Goal: Task Accomplishment & Management: Use online tool/utility

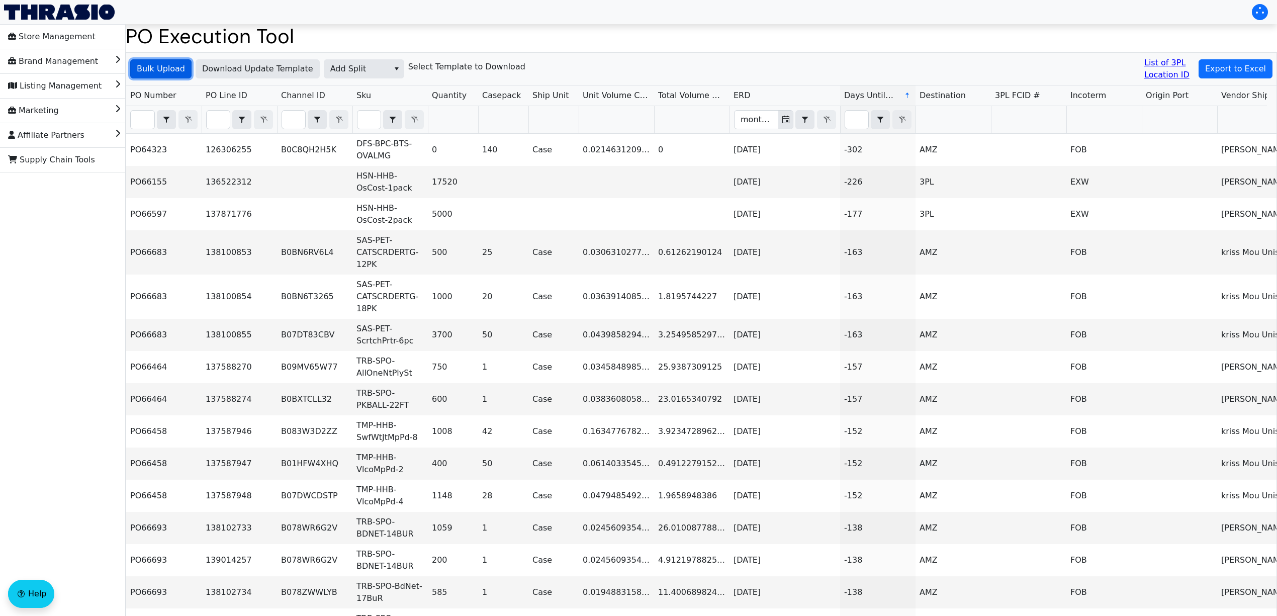
click at [182, 65] on button "Bulk Upload" at bounding box center [160, 68] width 61 height 19
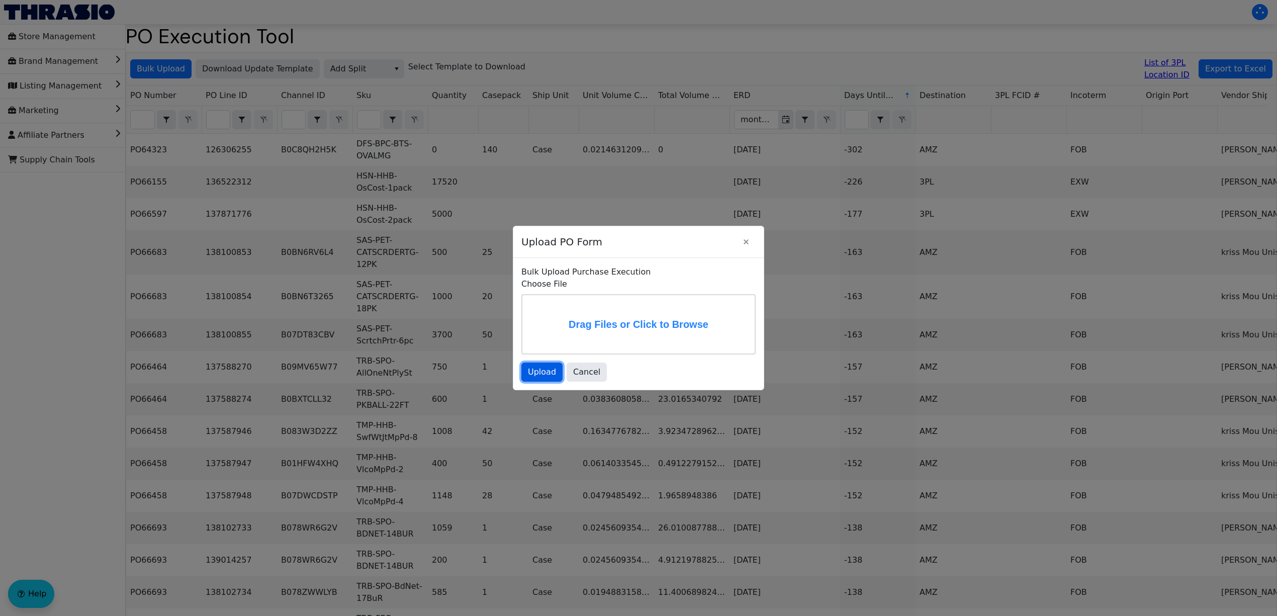
click at [544, 372] on span "Upload" at bounding box center [542, 372] width 28 height 12
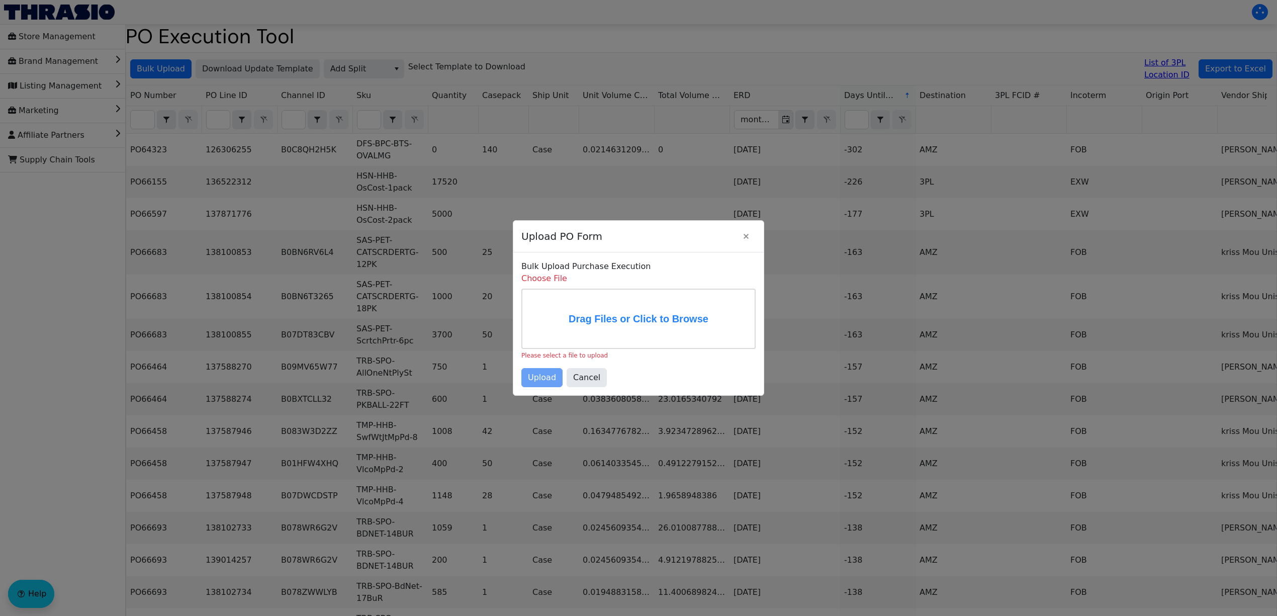
click at [583, 317] on label "Drag Files or Click to Browse" at bounding box center [638, 319] width 232 height 58
click at [0, 0] on input "Drag Files or Click to Browse" at bounding box center [0, 0] width 0 height 0
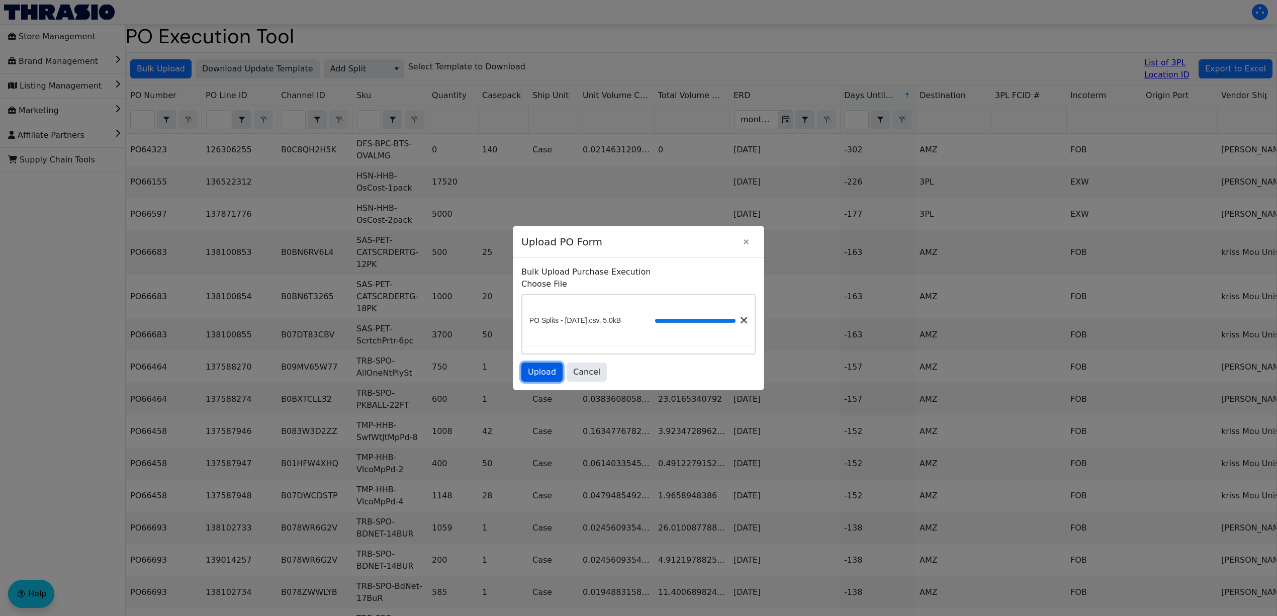
click at [544, 380] on button "Upload" at bounding box center [541, 372] width 41 height 19
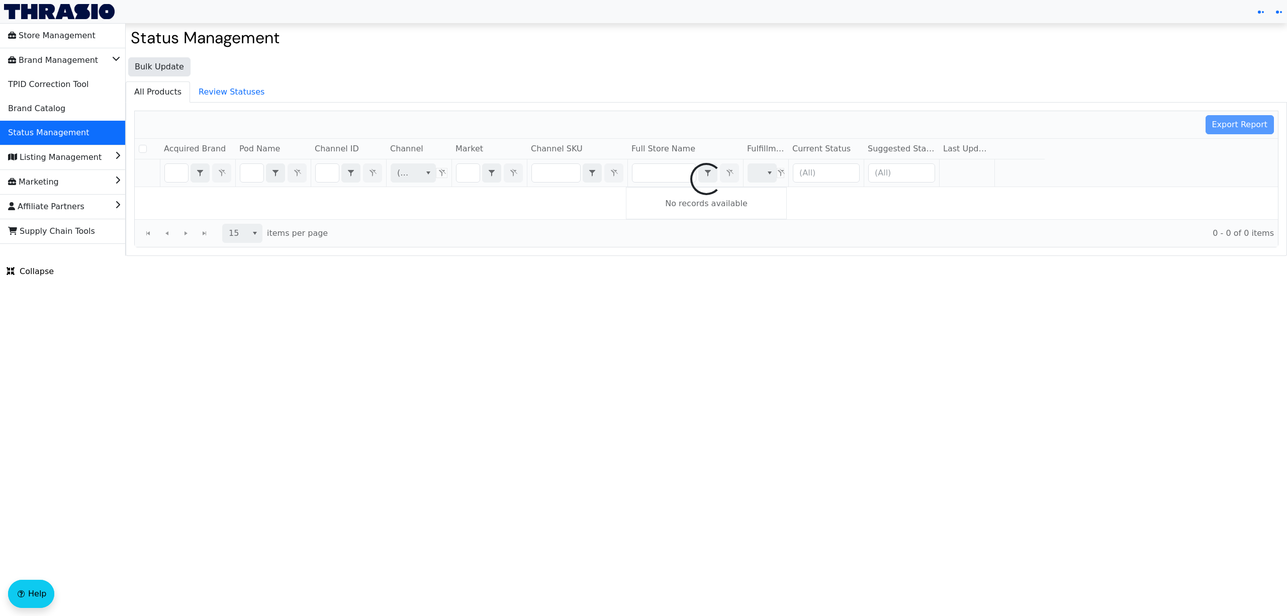
checkbox input "false"
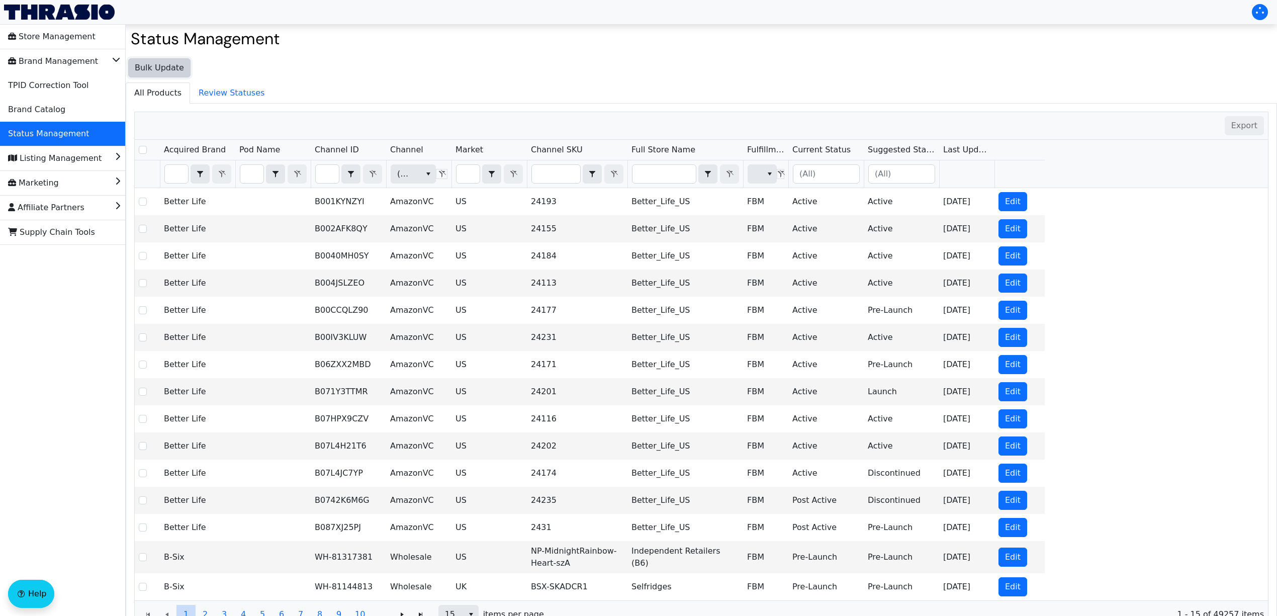
click at [176, 73] on span "Bulk Update" at bounding box center [159, 68] width 49 height 12
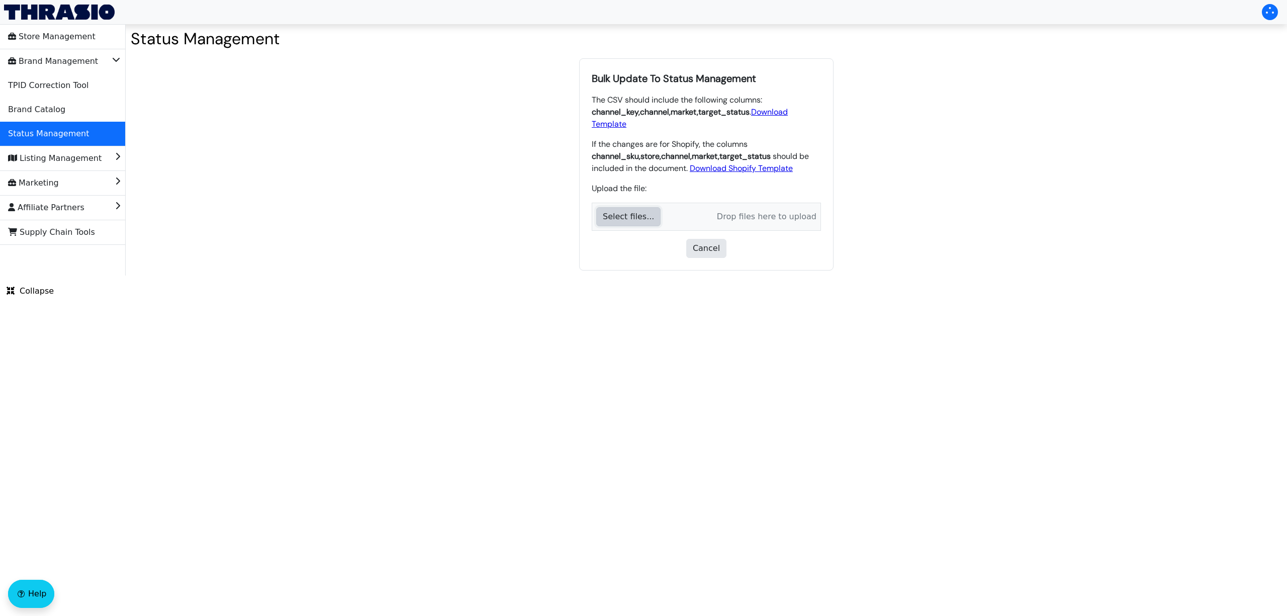
click at [640, 212] on span "Select files..." at bounding box center [628, 217] width 51 height 10
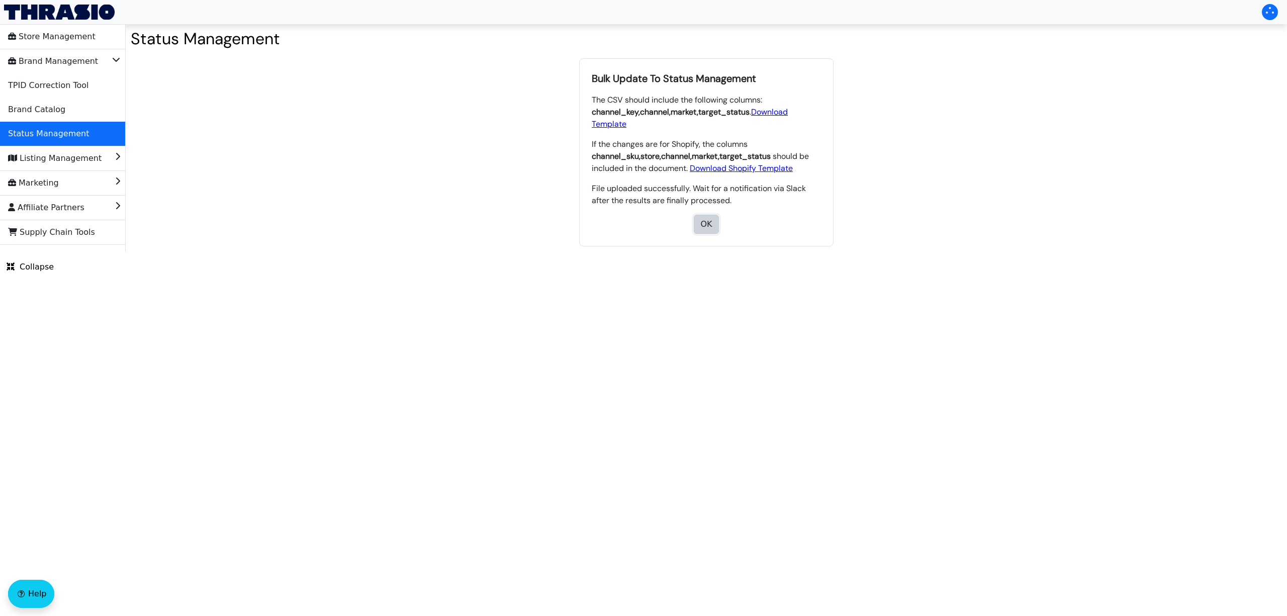
click at [711, 218] on span "OK" at bounding box center [707, 224] width 12 height 12
